Goal: Task Accomplishment & Management: Complete application form

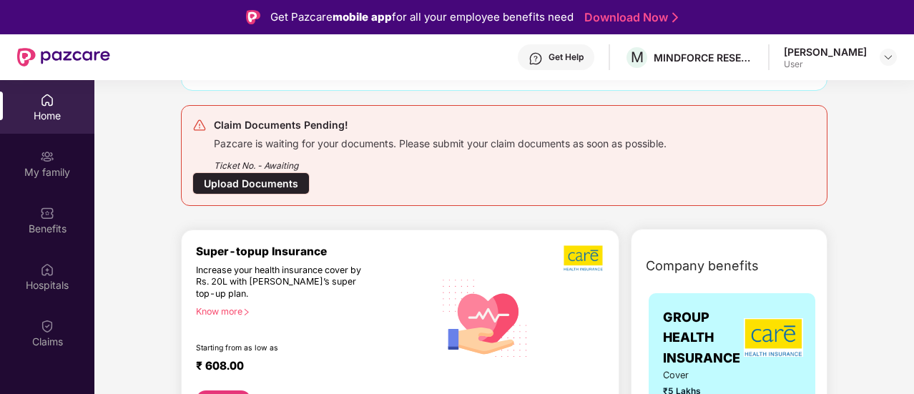
scroll to position [143, 0]
click at [271, 188] on div "Upload Documents" at bounding box center [250, 183] width 117 height 22
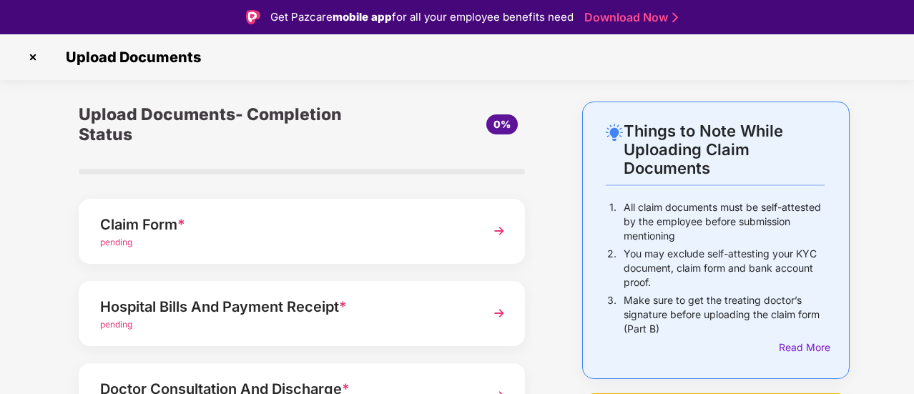
click at [120, 244] on span "pending" at bounding box center [116, 242] width 32 height 11
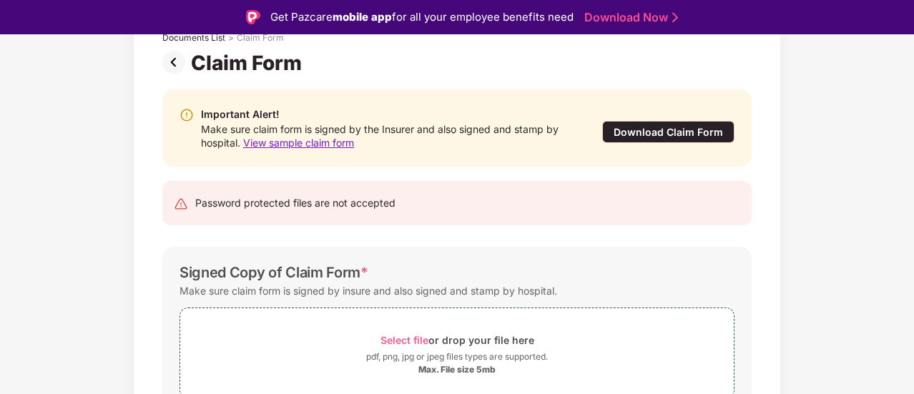
scroll to position [143, 0]
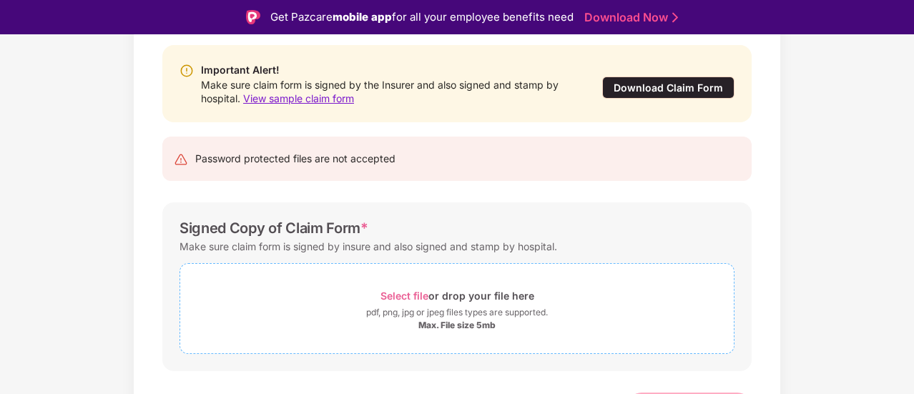
click at [415, 288] on div "Select file or drop your file here" at bounding box center [458, 295] width 154 height 19
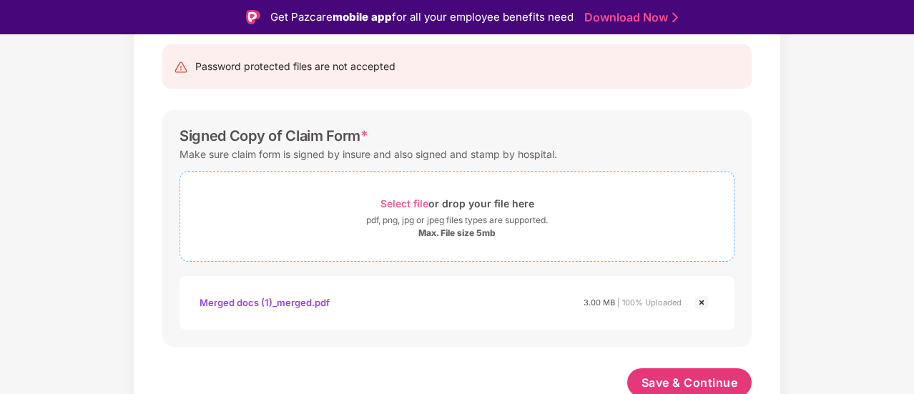
scroll to position [239, 0]
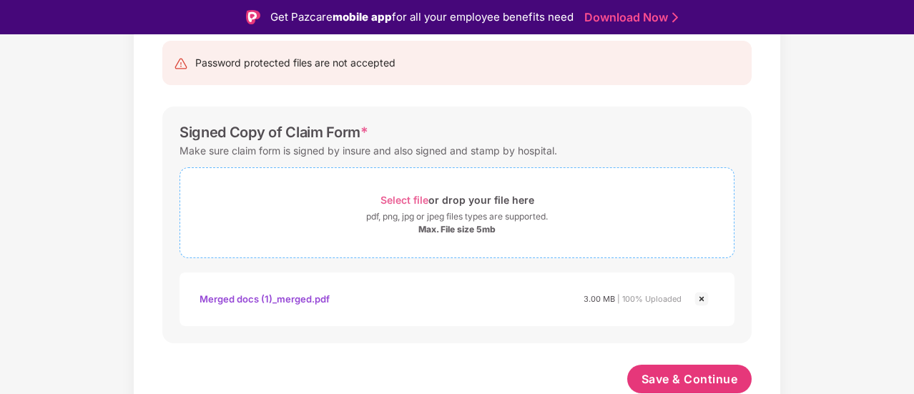
click at [414, 198] on span "Select file" at bounding box center [405, 200] width 48 height 12
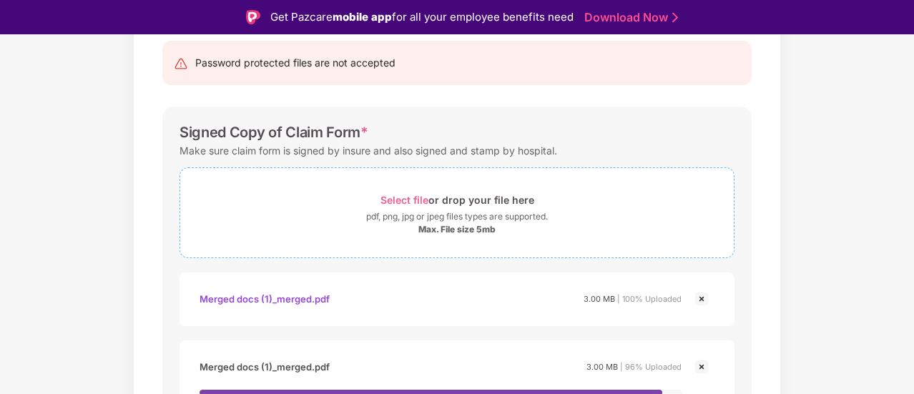
click at [419, 200] on span "Select file" at bounding box center [405, 200] width 48 height 12
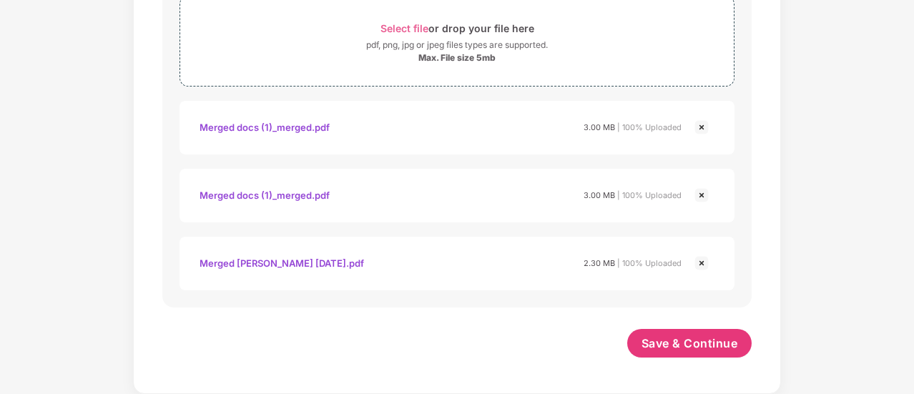
scroll to position [375, 0]
click at [256, 125] on div "Merged docs (1)_merged.pdf" at bounding box center [265, 129] width 130 height 24
click at [107, 241] on div "Documents List > Claim Form Claim Form Important Alert! Make sure claim form is…" at bounding box center [457, 43] width 914 height 703
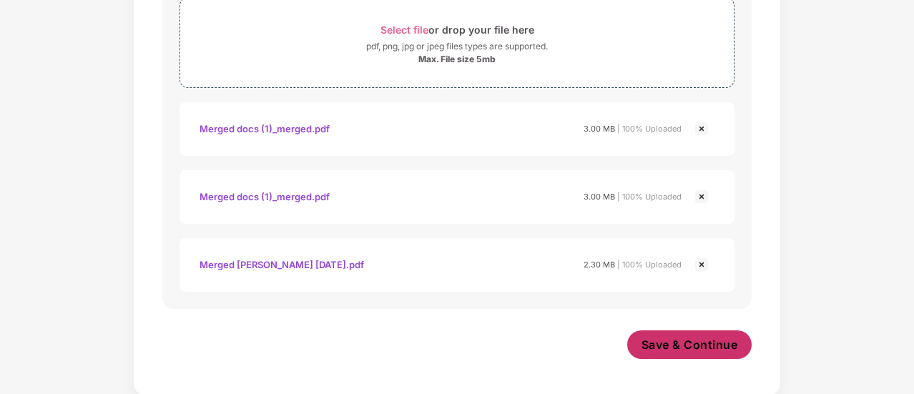
click at [690, 346] on span "Save & Continue" at bounding box center [690, 345] width 97 height 16
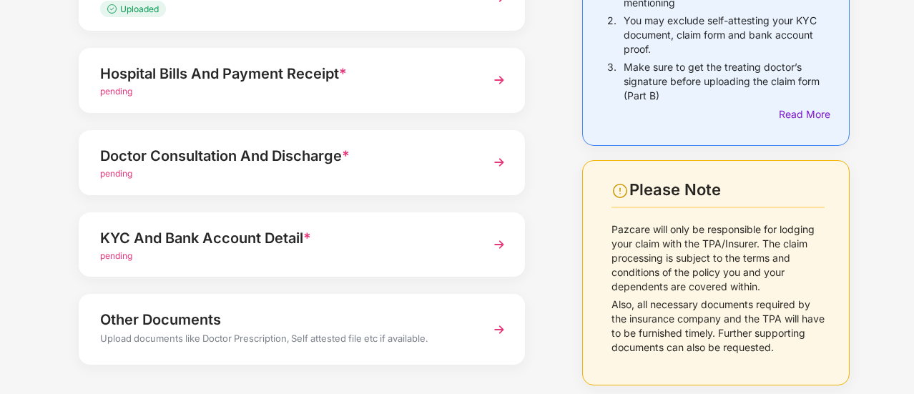
scroll to position [258, 0]
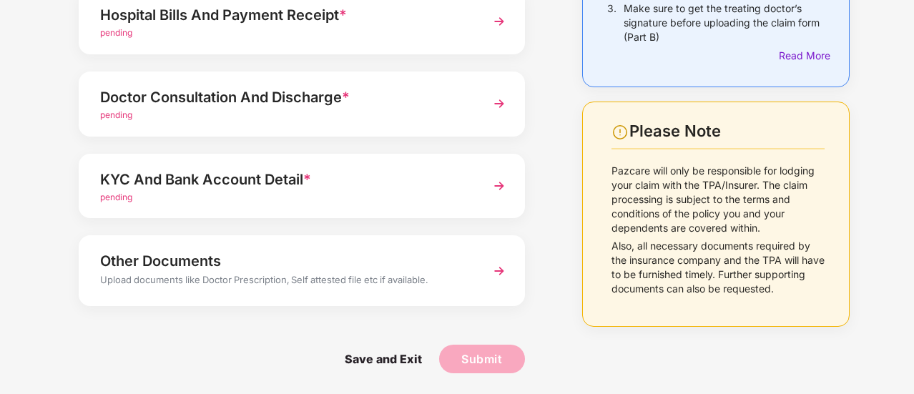
click at [122, 194] on span "pending" at bounding box center [116, 197] width 32 height 11
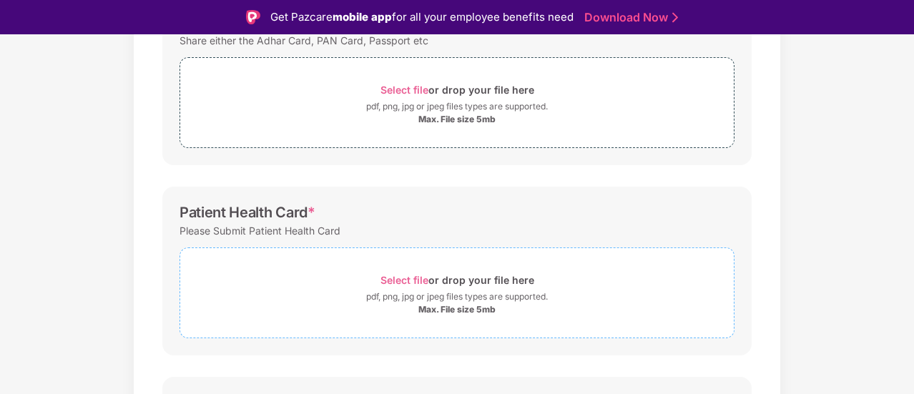
click at [416, 274] on span "Select file" at bounding box center [405, 280] width 48 height 12
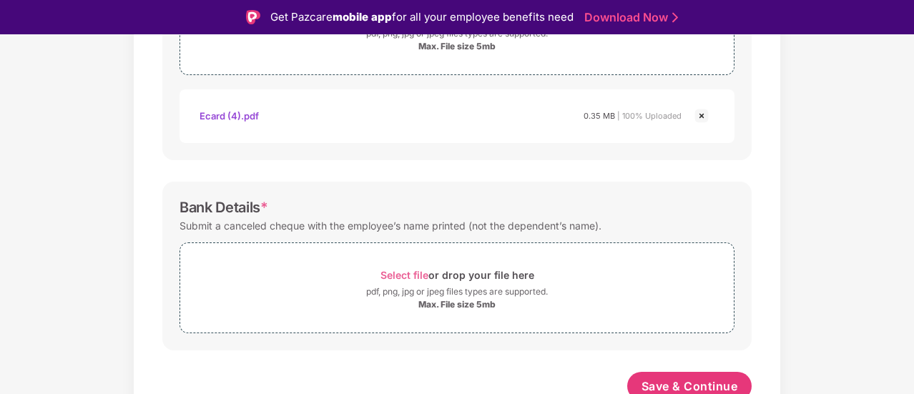
scroll to position [527, 0]
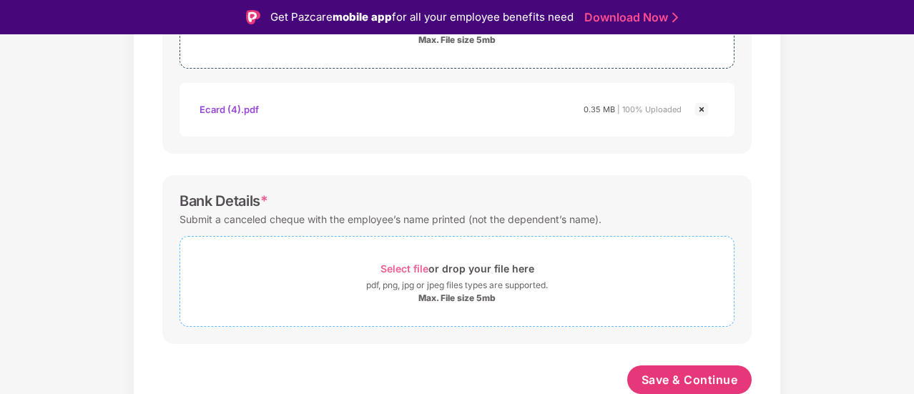
click at [401, 263] on span "Select file" at bounding box center [405, 269] width 48 height 12
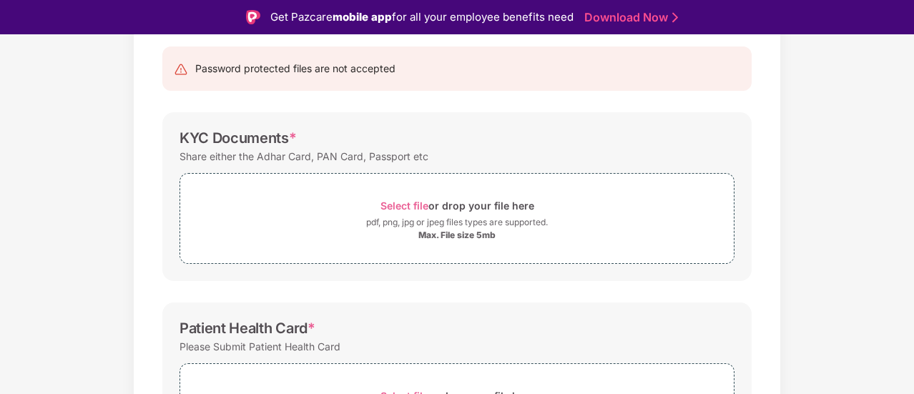
scroll to position [94, 0]
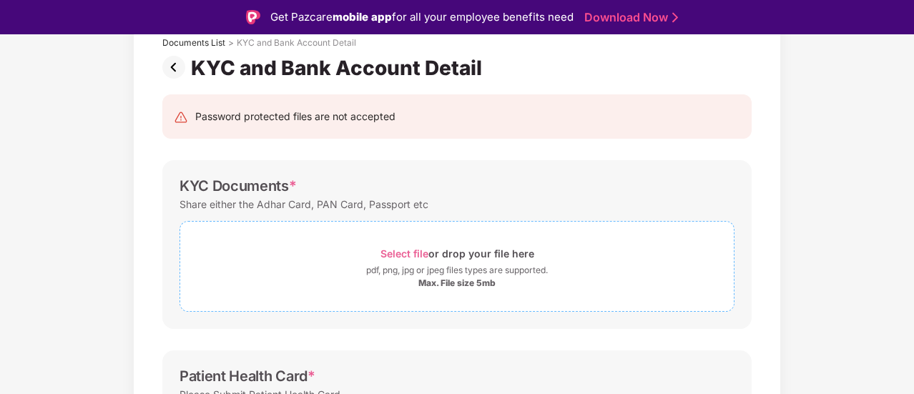
click at [408, 252] on span "Select file" at bounding box center [405, 254] width 48 height 12
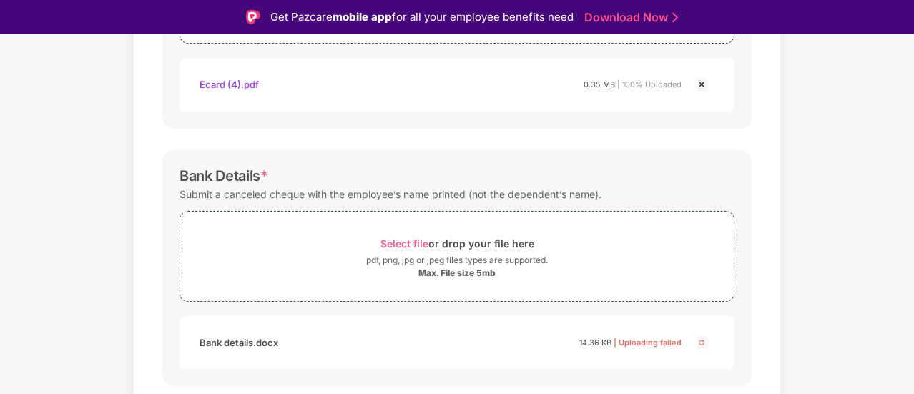
scroll to position [678, 0]
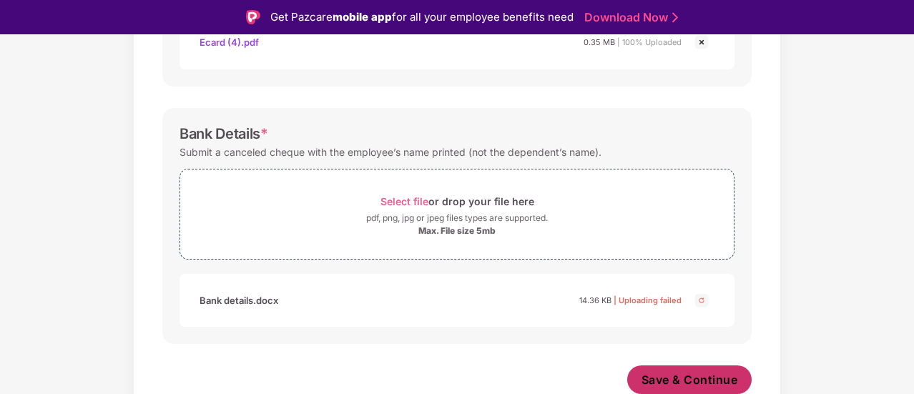
click at [711, 373] on span "Save & Continue" at bounding box center [690, 380] width 97 height 16
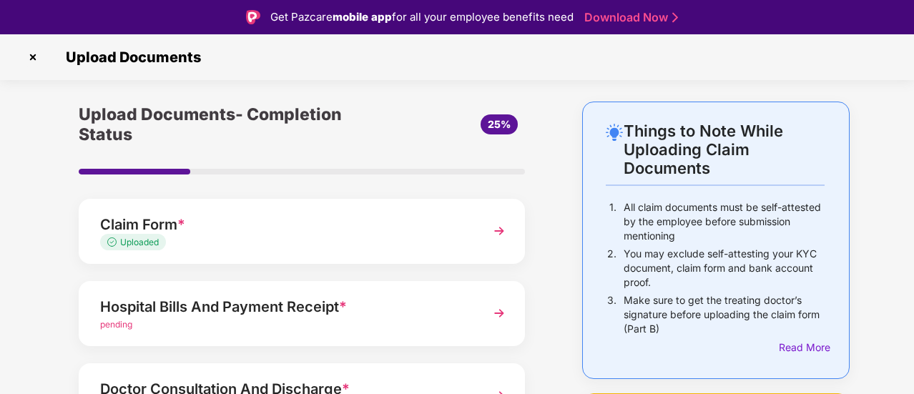
scroll to position [143, 0]
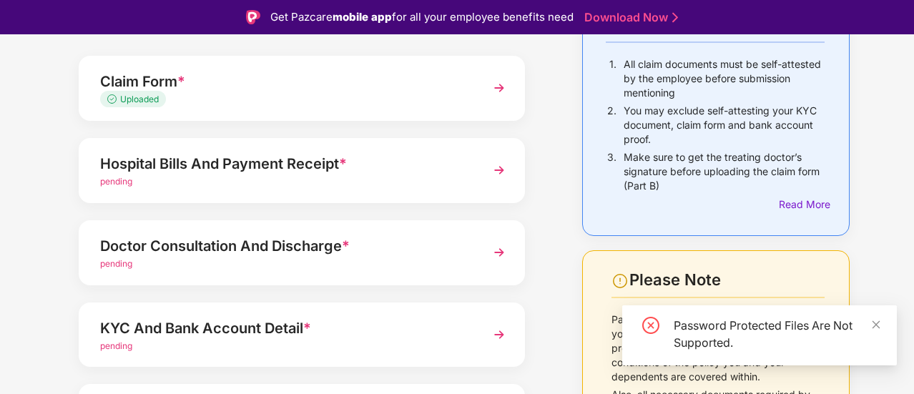
click at [127, 181] on span "pending" at bounding box center [116, 181] width 32 height 11
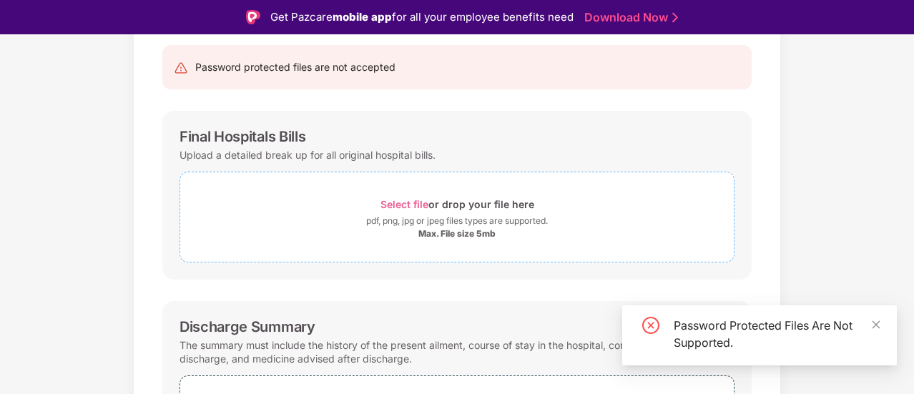
click at [408, 205] on span "Select file" at bounding box center [405, 204] width 48 height 12
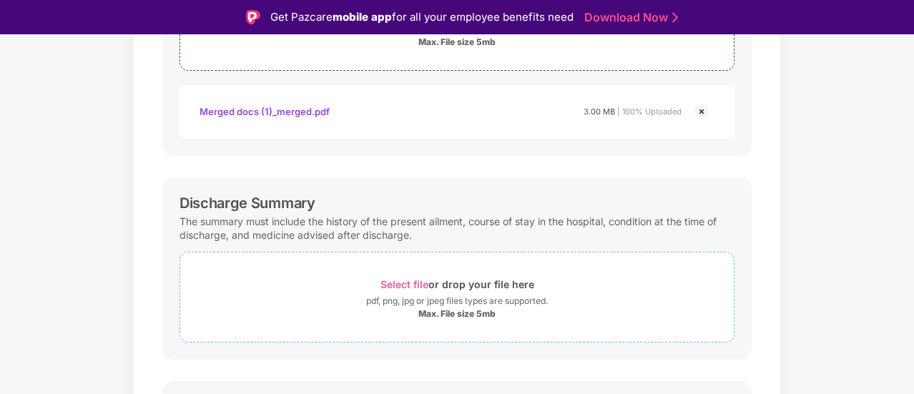
scroll to position [358, 0]
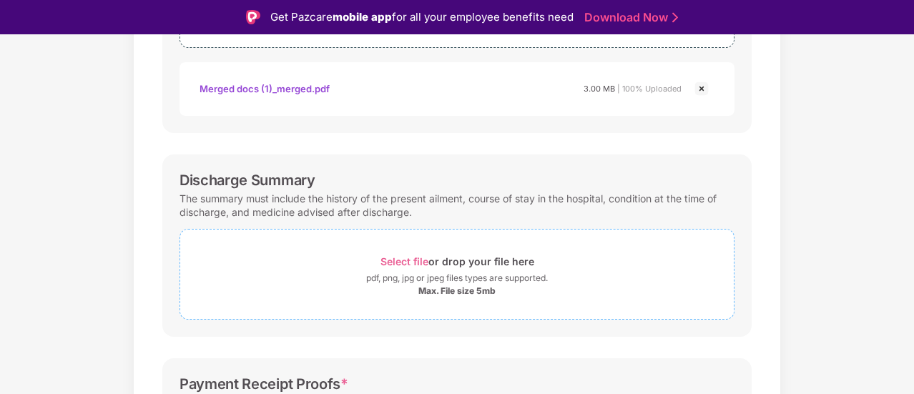
click at [406, 262] on span "Select file" at bounding box center [405, 261] width 48 height 12
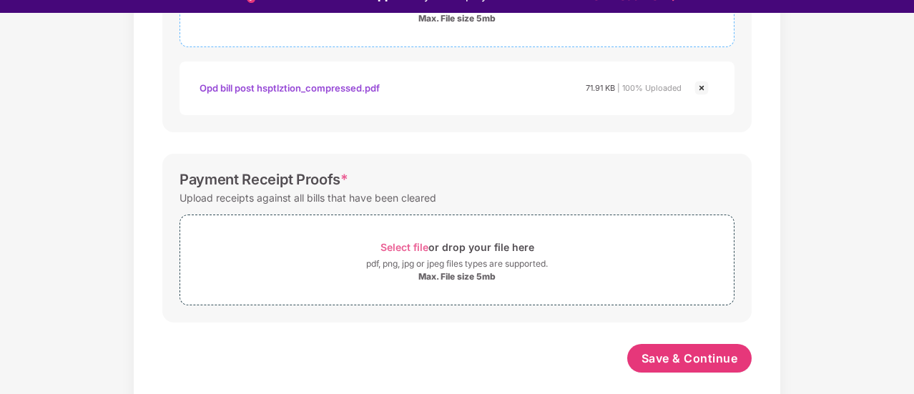
scroll to position [34, 0]
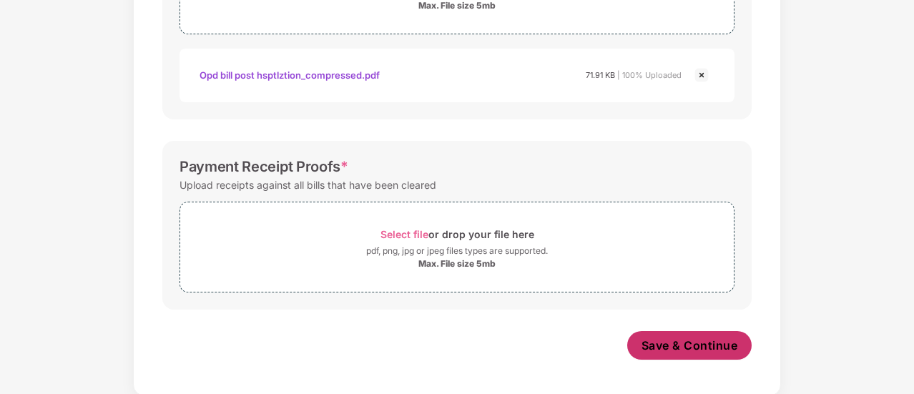
click at [731, 343] on span "Save & Continue" at bounding box center [690, 346] width 97 height 16
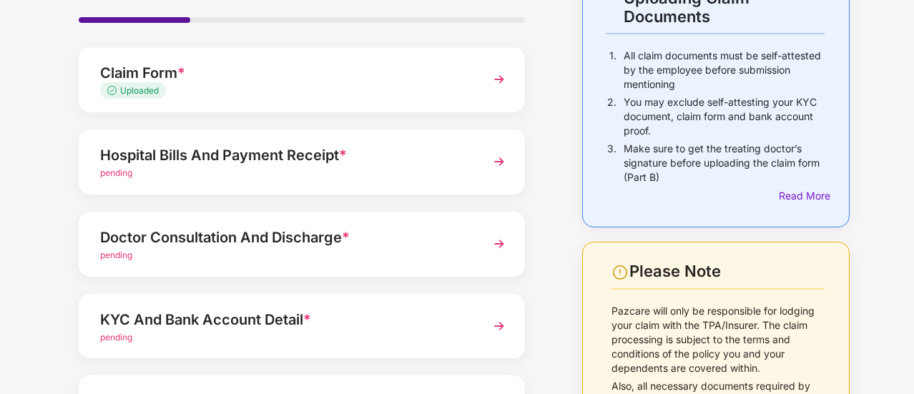
scroll to position [114, 0]
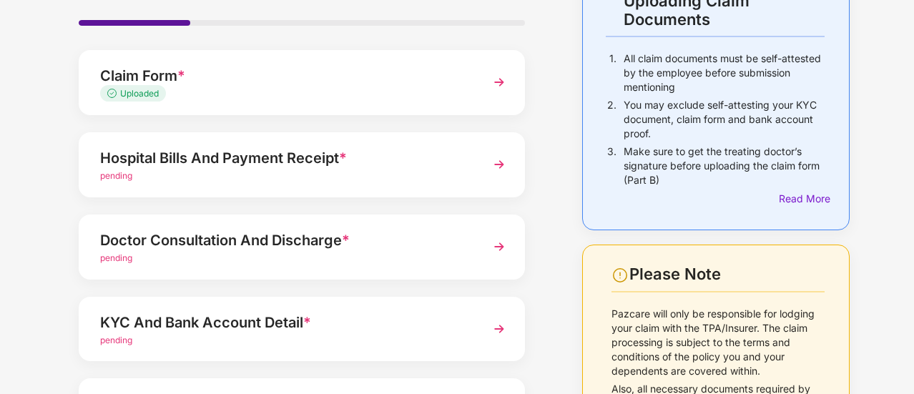
click at [119, 255] on span "pending" at bounding box center [116, 258] width 32 height 11
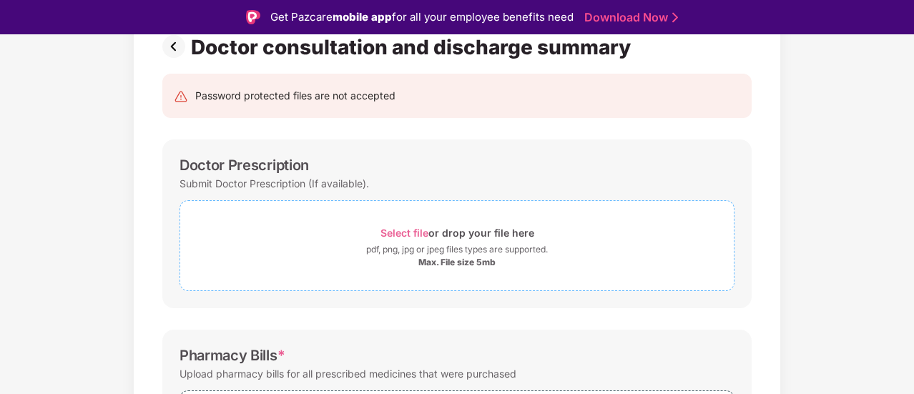
click at [419, 231] on span "Select file" at bounding box center [405, 233] width 48 height 12
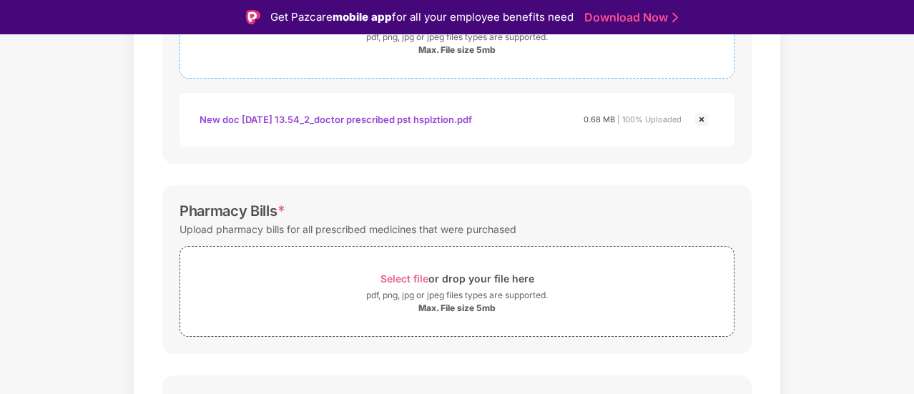
scroll to position [329, 0]
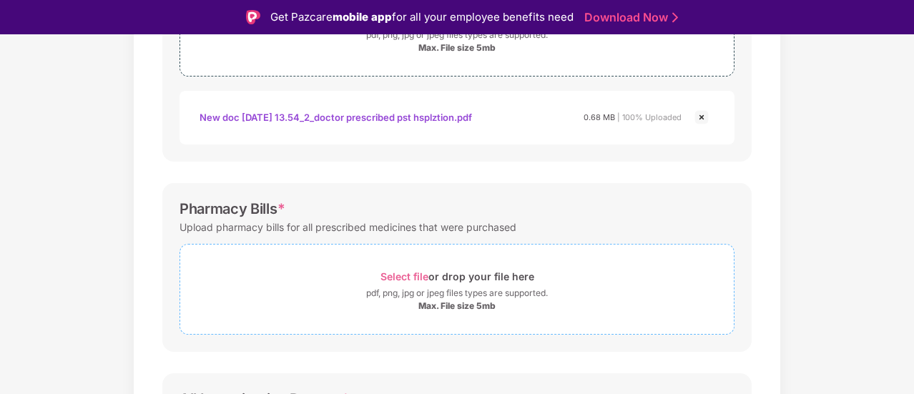
click at [419, 275] on span "Select file" at bounding box center [405, 276] width 48 height 12
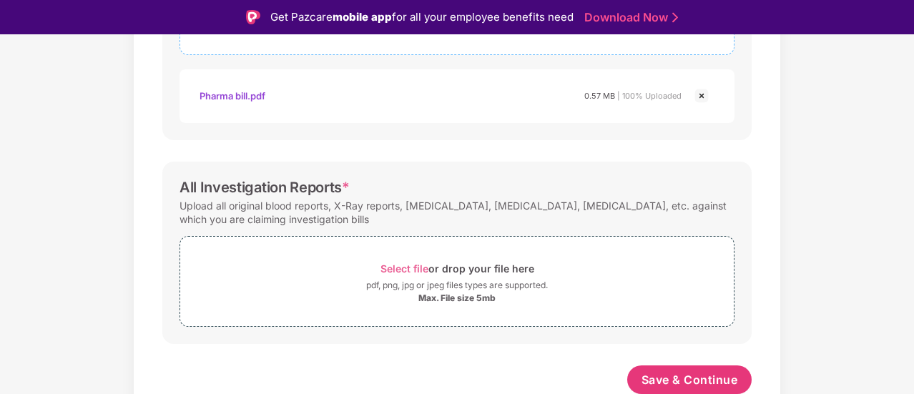
scroll to position [609, 0]
click at [404, 265] on span "Select file" at bounding box center [405, 269] width 48 height 12
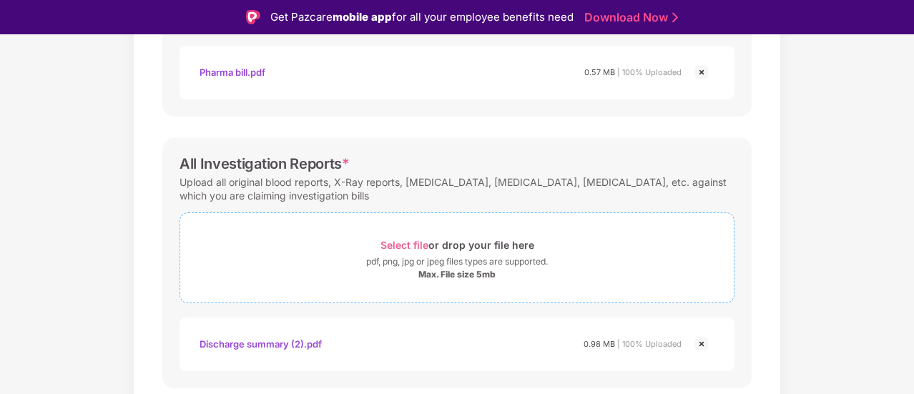
scroll to position [677, 0]
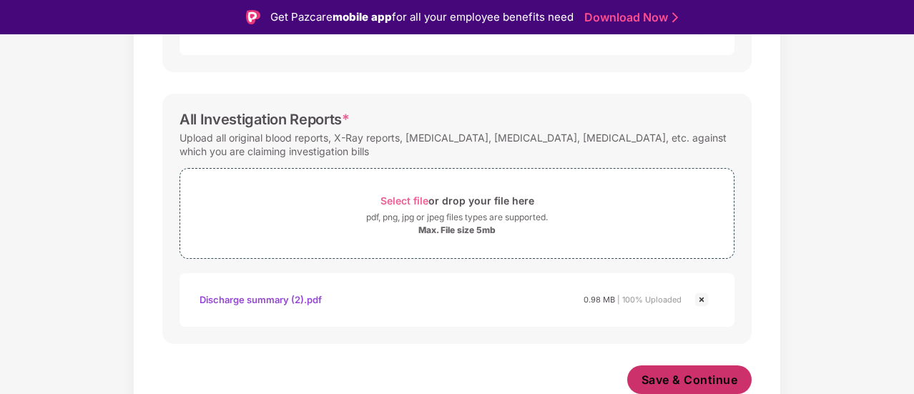
click at [703, 378] on span "Save & Continue" at bounding box center [690, 380] width 97 height 16
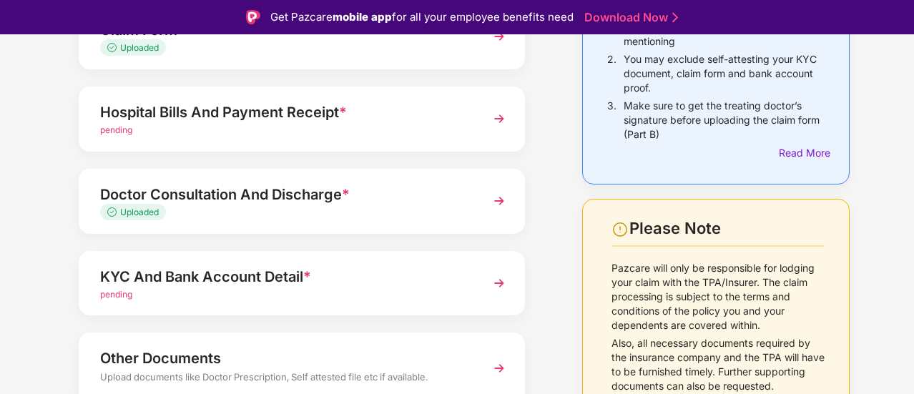
scroll to position [215, 0]
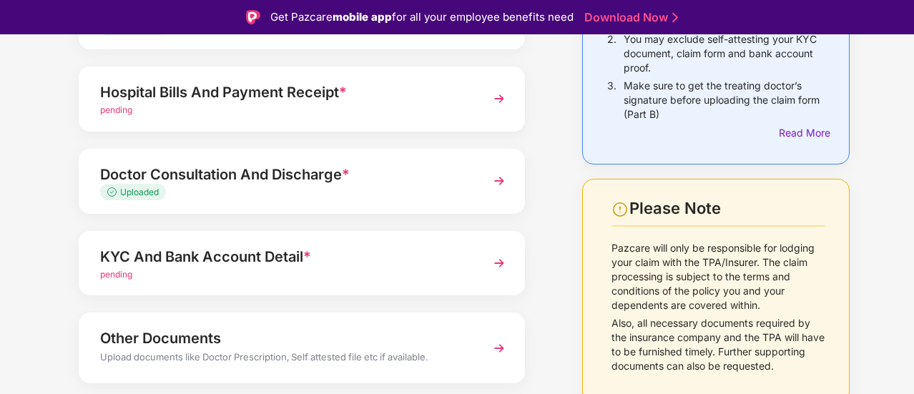
click at [495, 267] on img at bounding box center [500, 263] width 26 height 26
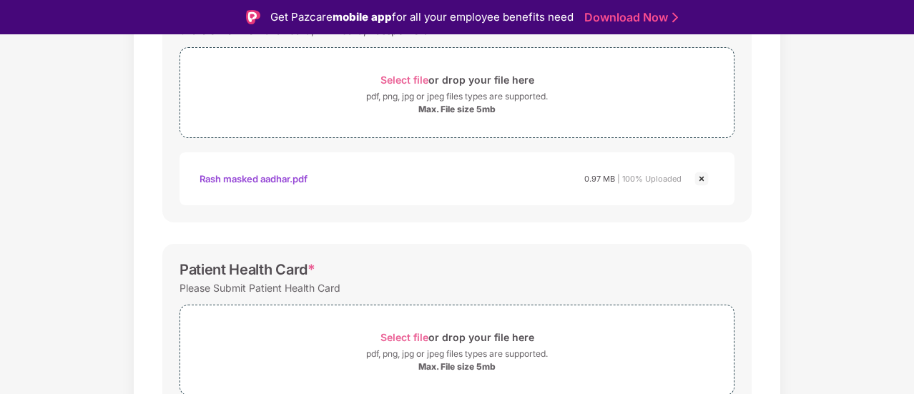
scroll to position [286, 0]
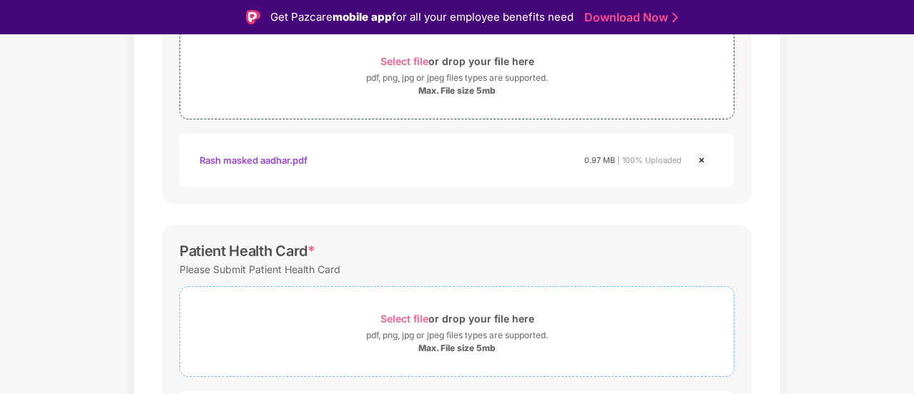
click at [415, 318] on span "Select file" at bounding box center [405, 319] width 48 height 12
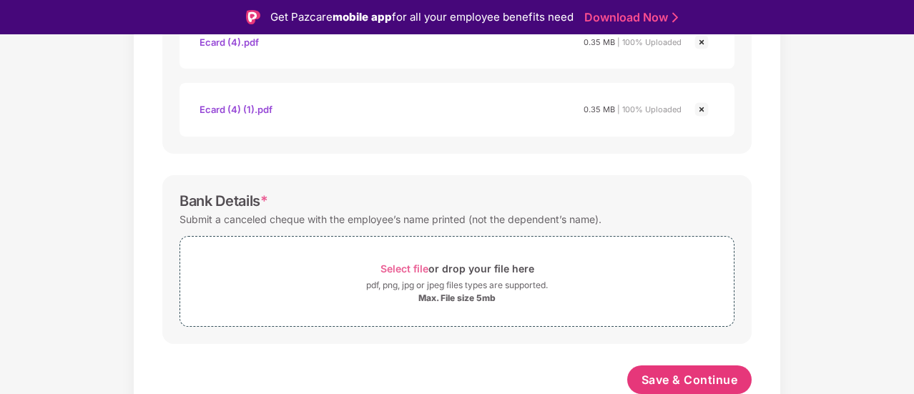
scroll to position [34, 0]
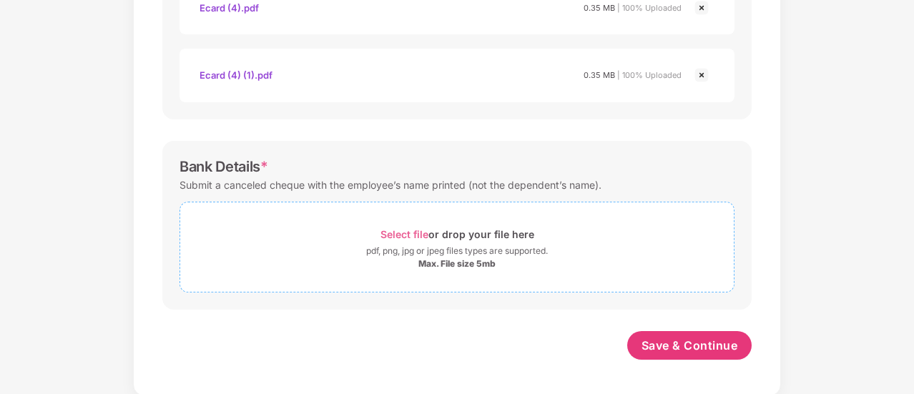
click at [416, 231] on span "Select file" at bounding box center [405, 234] width 48 height 12
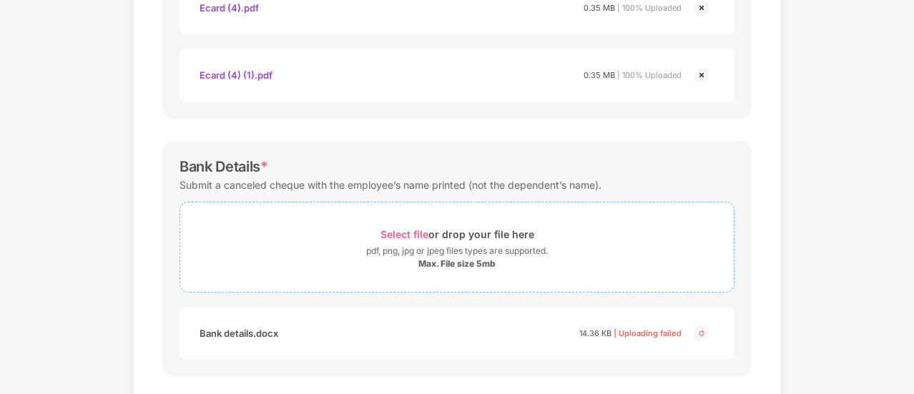
scroll to position [729, 0]
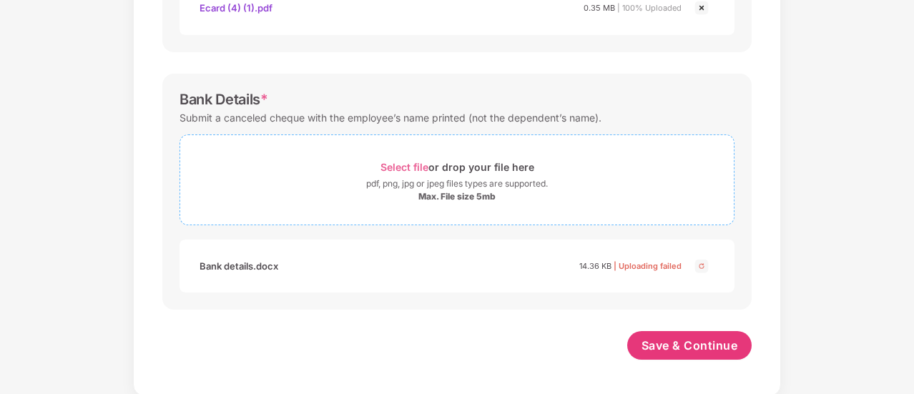
click at [416, 166] on span "Select file" at bounding box center [405, 167] width 48 height 12
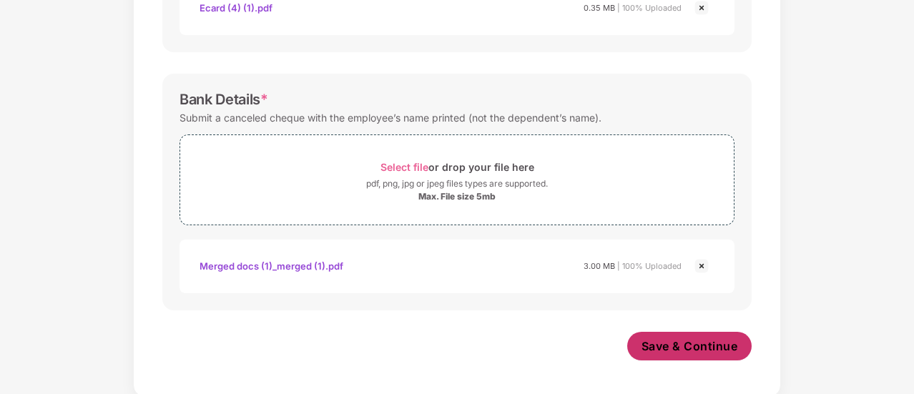
click at [685, 346] on span "Save & Continue" at bounding box center [690, 346] width 97 height 16
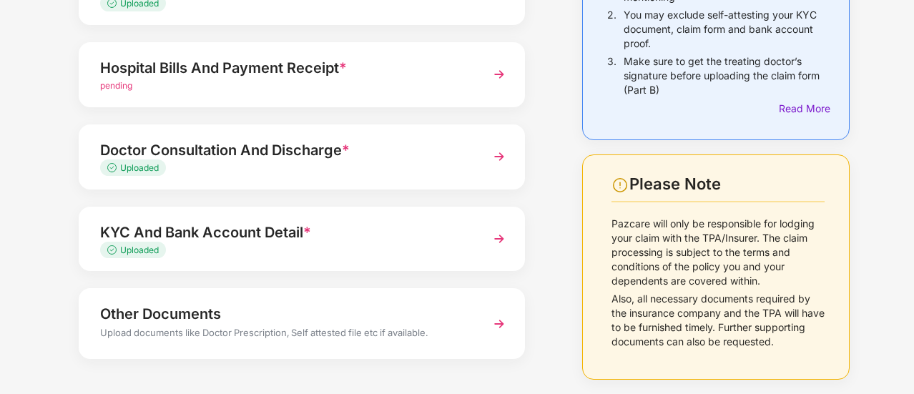
scroll to position [186, 0]
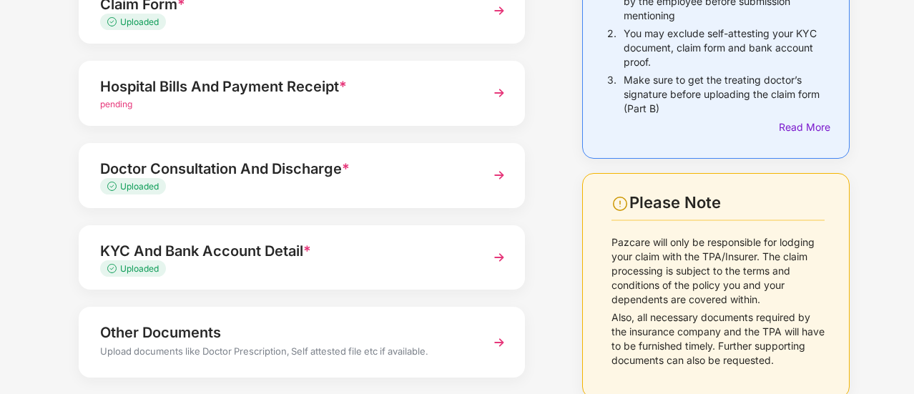
click at [109, 106] on span "pending" at bounding box center [116, 104] width 32 height 11
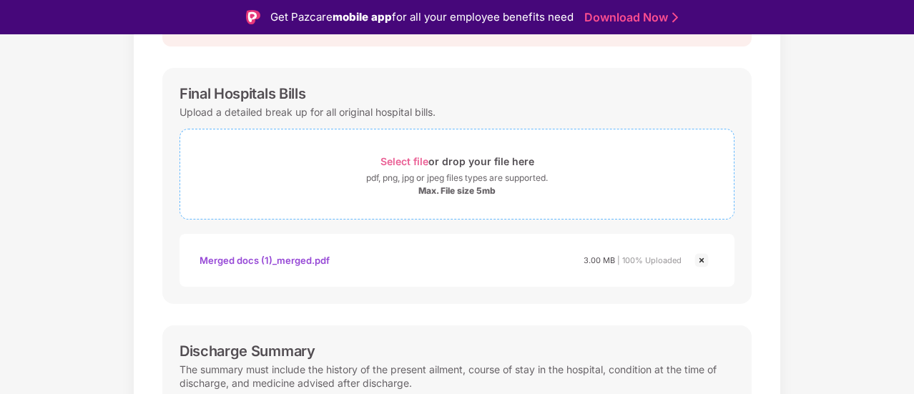
click at [394, 157] on span "Select file" at bounding box center [405, 161] width 48 height 12
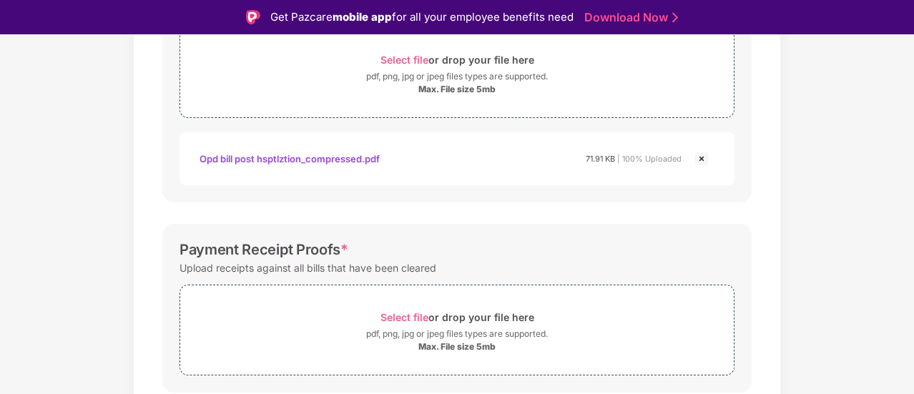
scroll to position [675, 0]
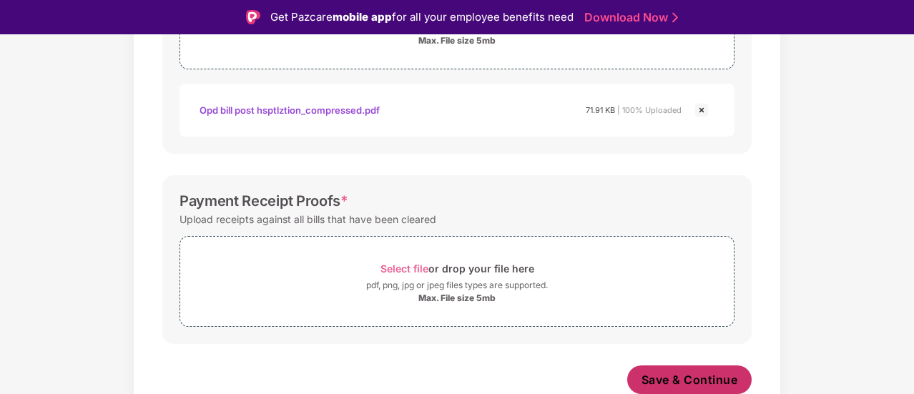
click at [663, 376] on span "Save & Continue" at bounding box center [690, 380] width 97 height 16
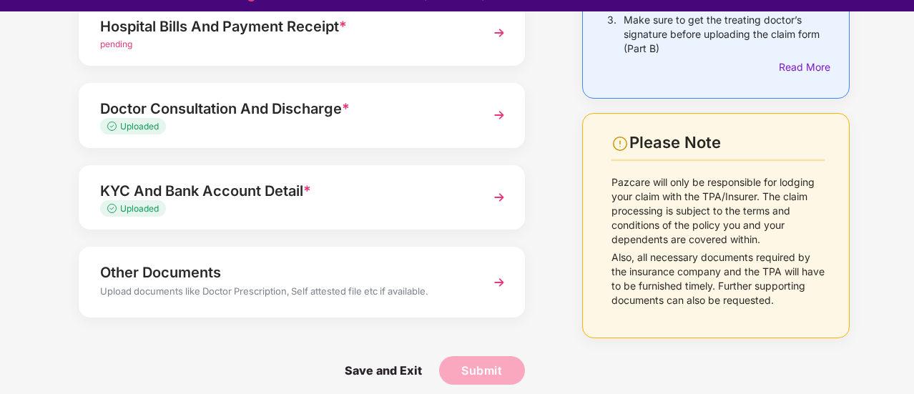
scroll to position [34, 0]
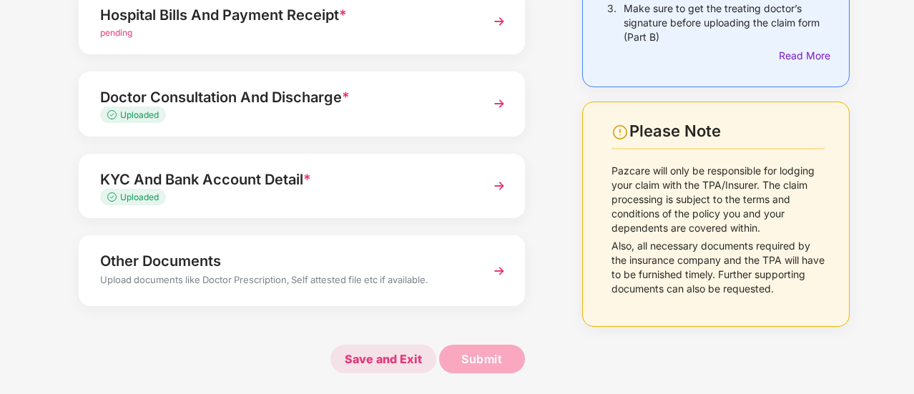
click at [394, 359] on span "Save and Exit" at bounding box center [384, 359] width 106 height 29
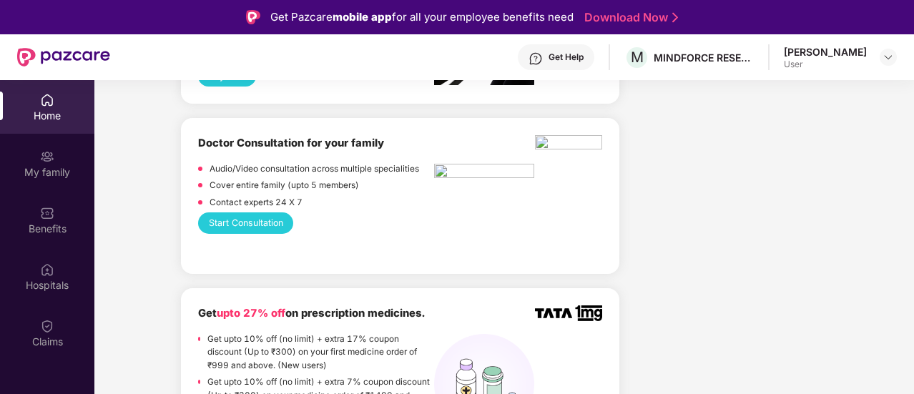
scroll to position [1145, 0]
